Goal: Task Accomplishment & Management: Use online tool/utility

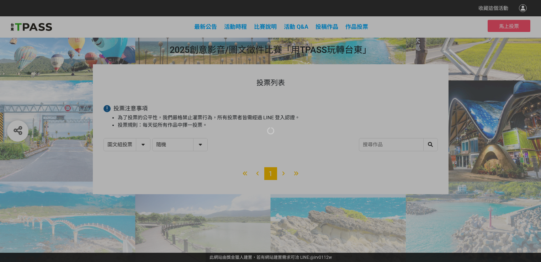
select select "13139"
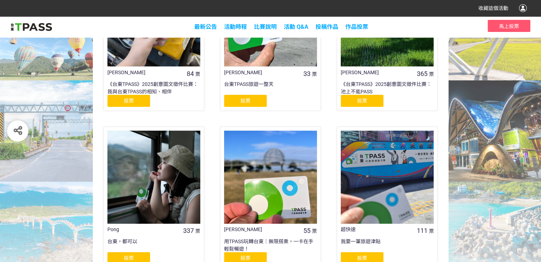
scroll to position [128, 0]
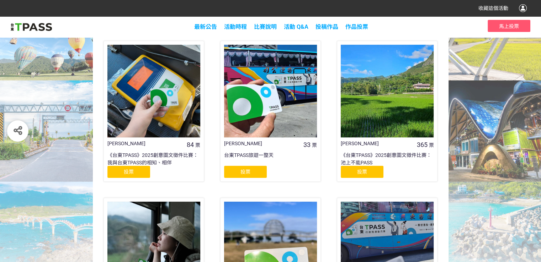
click at [361, 171] on span "投票" at bounding box center [362, 172] width 10 height 6
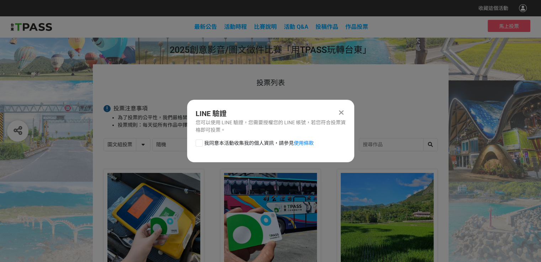
click at [195, 143] on div at bounding box center [198, 143] width 7 height 7
checkbox input "true"
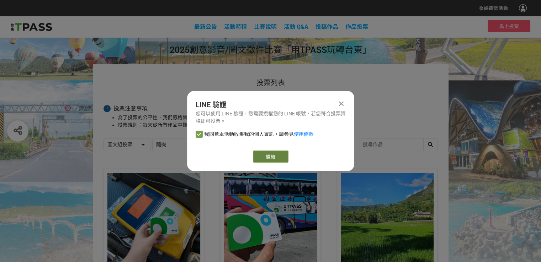
click at [256, 158] on link "繼續" at bounding box center [271, 157] width 36 height 12
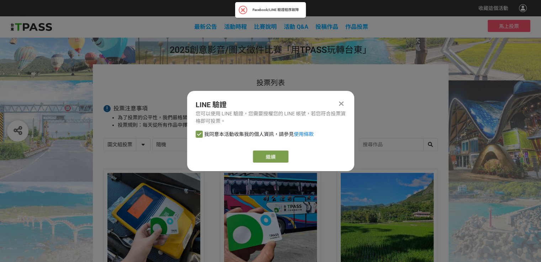
click at [297, 141] on div "我同意本活動收集我的個人資訊，請參見 使用條款" at bounding box center [270, 138] width 167 height 14
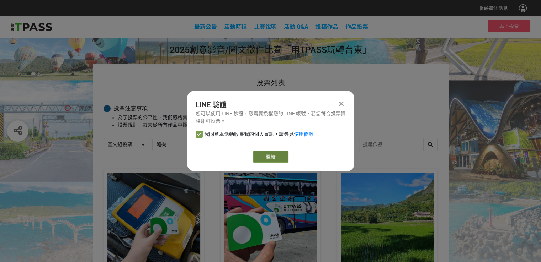
click at [270, 158] on link "繼續" at bounding box center [271, 157] width 36 height 12
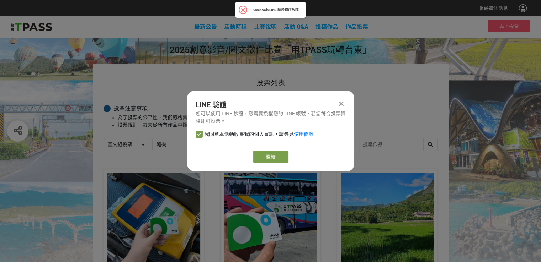
click at [340, 101] on icon at bounding box center [341, 103] width 5 height 7
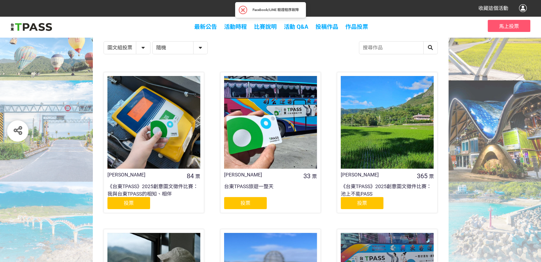
scroll to position [128, 0]
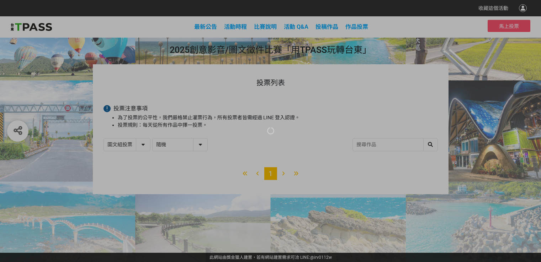
select select "13139"
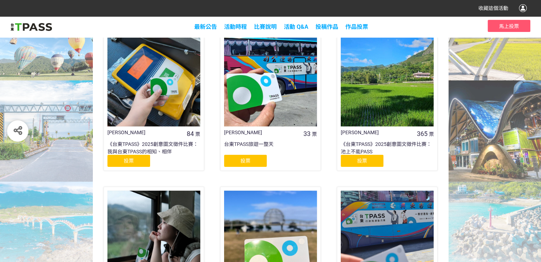
scroll to position [128, 0]
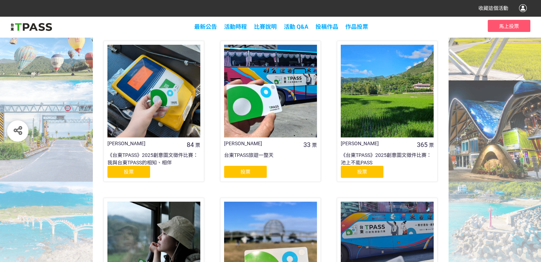
click at [357, 144] on div "[PERSON_NAME]" at bounding box center [377, 143] width 74 height 7
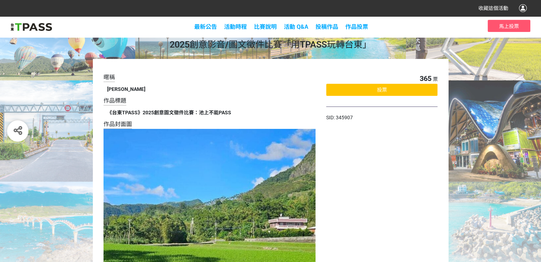
scroll to position [3, 0]
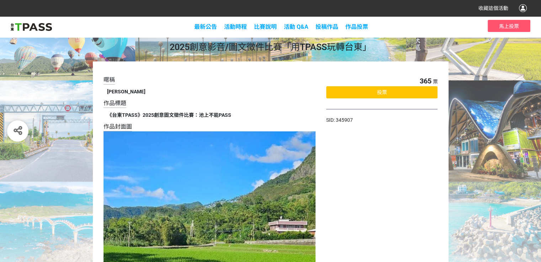
click at [248, 81] on div "暱稱 黃小花 作品標題 《台東TPASS》2025創意圖文徵件比賽：池上不能PASS 作品封面圖 文章網址 https://www.facebook.com/…" at bounding box center [214, 229] width 223 height 306
click at [401, 30] on div "最新公告 活動時程 比賽說明 活動 Q&A 投稿作品 影音組 圖文組 作品投票 影音組投票 圖文組投票 馬上投票" at bounding box center [270, 26] width 541 height 21
click at [520, 24] on button "馬上投票" at bounding box center [508, 26] width 43 height 12
click at [389, 89] on div "投票" at bounding box center [381, 92] width 111 height 12
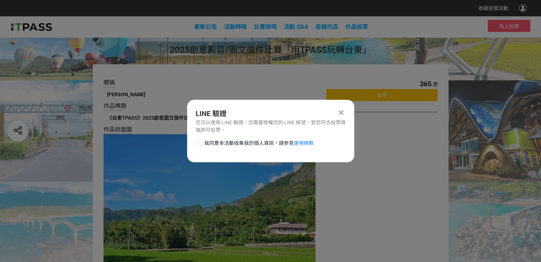
scroll to position [0, 0]
click at [196, 144] on div at bounding box center [198, 143] width 7 height 7
checkbox input "true"
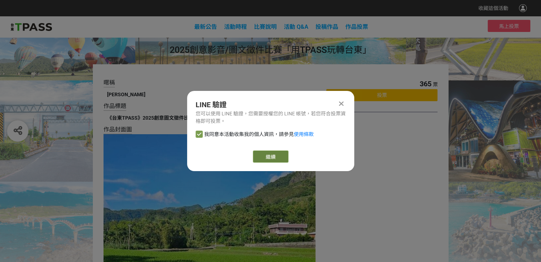
click at [256, 157] on link "繼續" at bounding box center [271, 157] width 36 height 12
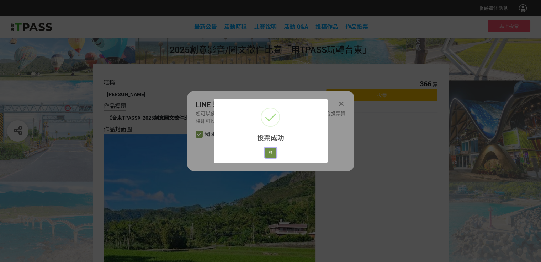
click at [270, 154] on button "好" at bounding box center [270, 153] width 11 height 10
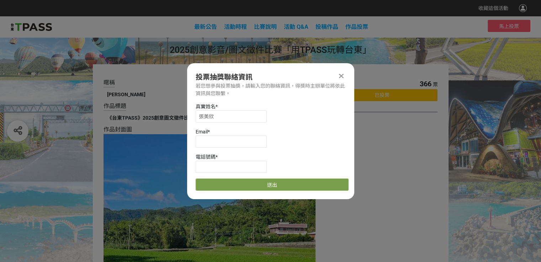
click at [341, 77] on icon at bounding box center [341, 75] width 5 height 7
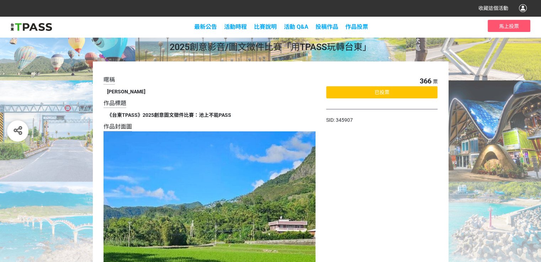
click at [506, 63] on div "暱稱 黃小花 作品標題 《台東TPASS》2025創意圖文徵件比賽：池上不能PASS 作品封面圖 文章網址 https://www.facebook.com/…" at bounding box center [270, 228] width 541 height 334
